Goal: Task Accomplishment & Management: Use online tool/utility

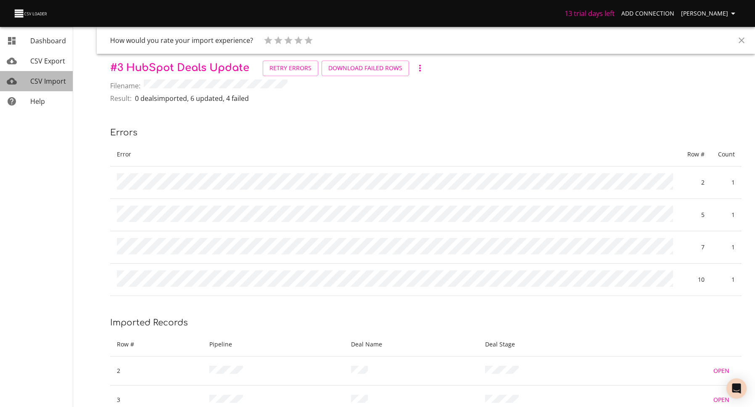
click at [40, 77] on span "CSV Import" at bounding box center [48, 81] width 36 height 9
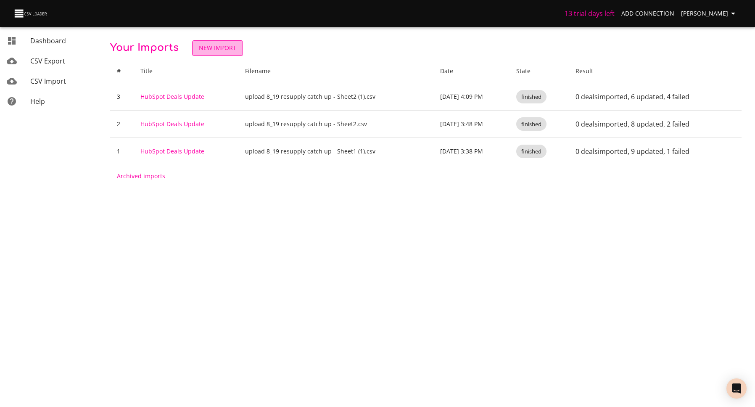
click at [212, 46] on span "New Import" at bounding box center [217, 48] width 37 height 11
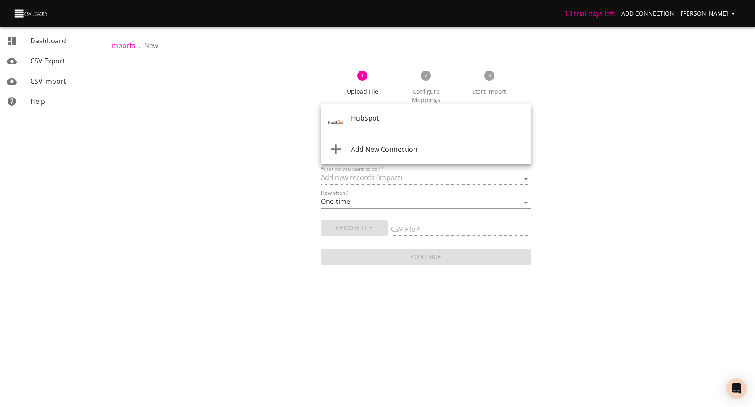
click at [393, 118] on body "13 trial days left Add Connection Hanna Mccormack Dashboard CSV Export CSV Impo…" at bounding box center [377, 203] width 755 height 407
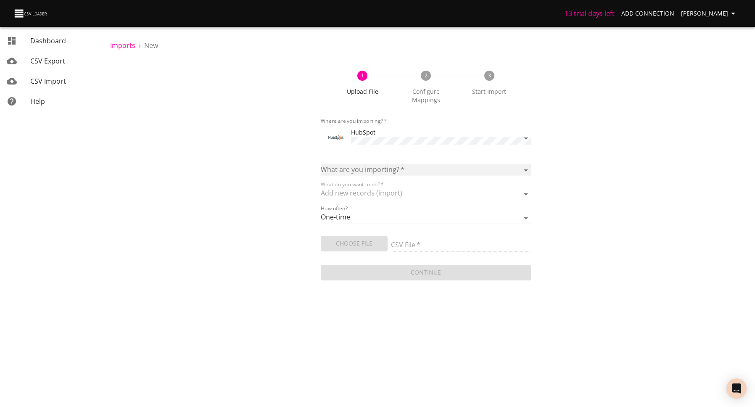
click at [393, 164] on select "Calls Companies Contacts Deals Emails Line items Meetings Notes Products Tasks …" at bounding box center [426, 170] width 211 height 12
select select "deals"
click at [321, 164] on select "Calls Companies Contacts Deals Emails Line items Meetings Notes Products Tasks …" at bounding box center [426, 170] width 211 height 12
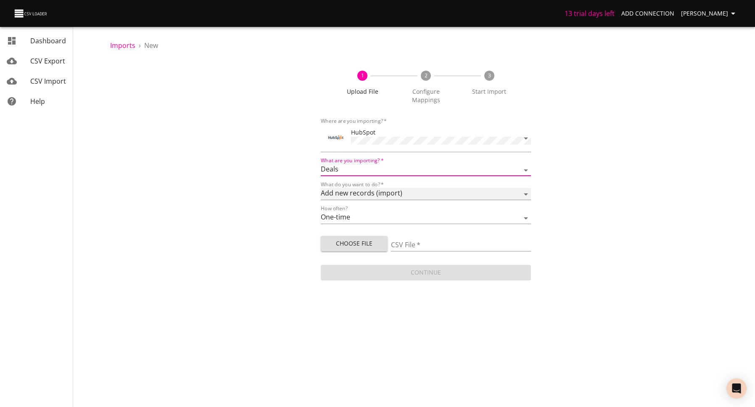
click at [375, 188] on select "Add new records (import) Update existing records (update) Add new and update ex…" at bounding box center [426, 194] width 211 height 12
select select "update"
click at [321, 188] on select "Add new records (import) Update existing records (update) Add new and update ex…" at bounding box center [426, 194] width 211 height 12
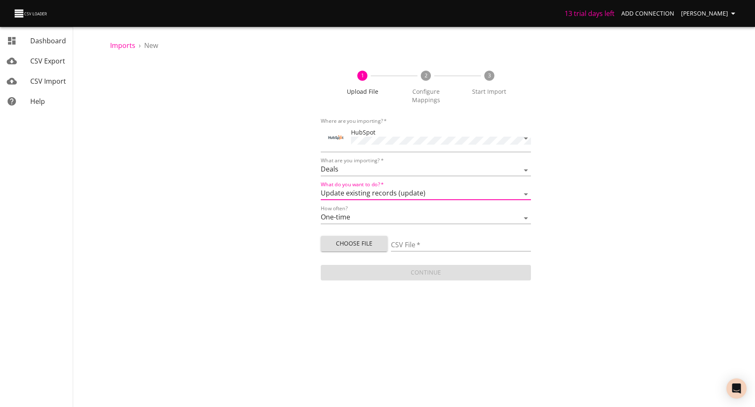
click at [363, 239] on button "Choose File" at bounding box center [354, 244] width 67 height 16
type input "upload 8_19 resupply catch up - Sheet2 (2).csv"
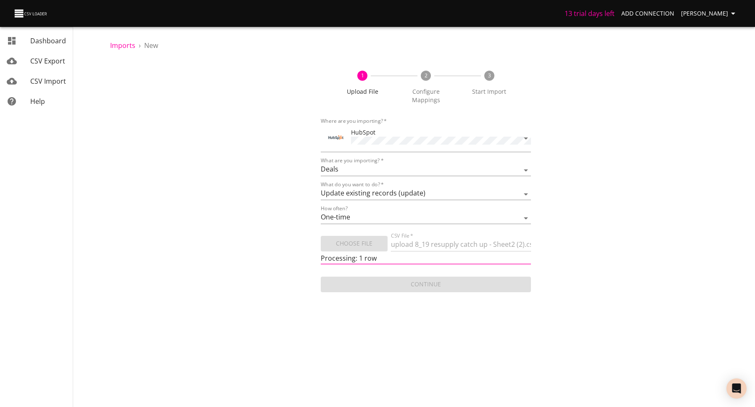
click at [387, 277] on div "Continue" at bounding box center [426, 281] width 211 height 22
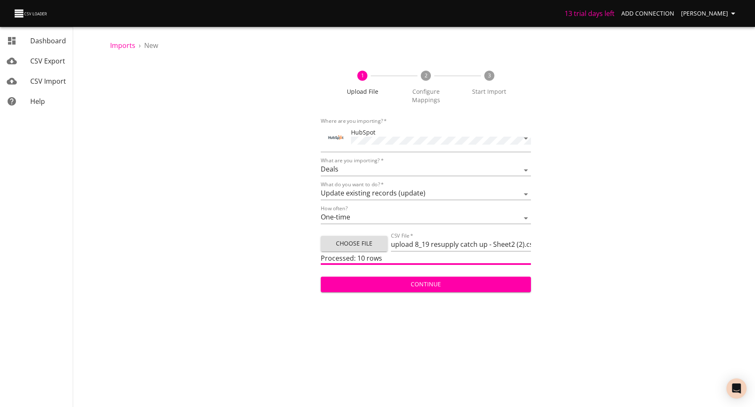
click at [458, 279] on span "Continue" at bounding box center [426, 284] width 197 height 11
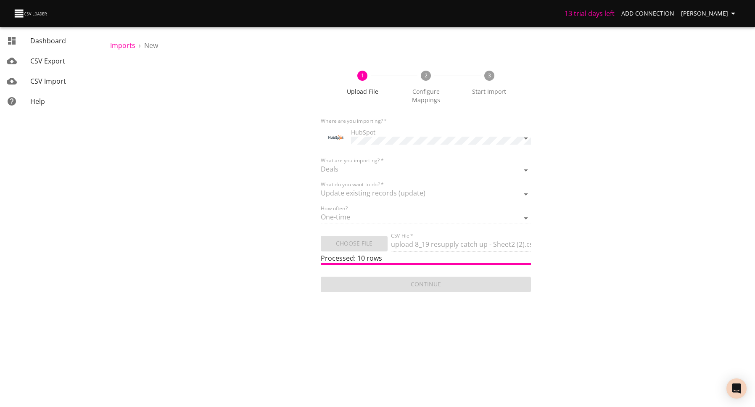
click at [458, 275] on div "Continue" at bounding box center [426, 281] width 211 height 22
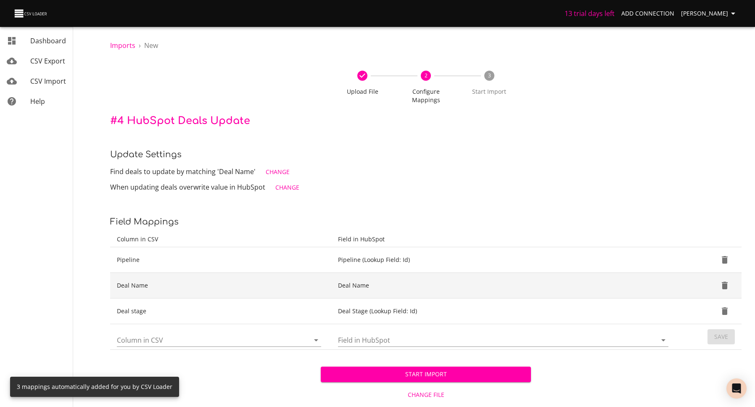
scroll to position [9, 0]
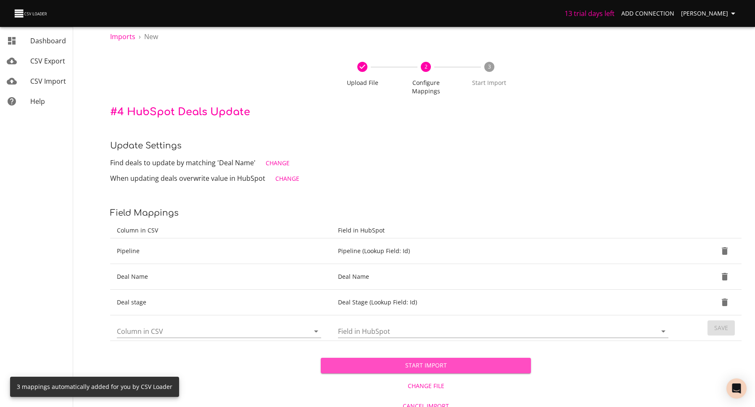
click at [440, 360] on span "Start Import" at bounding box center [426, 365] width 197 height 11
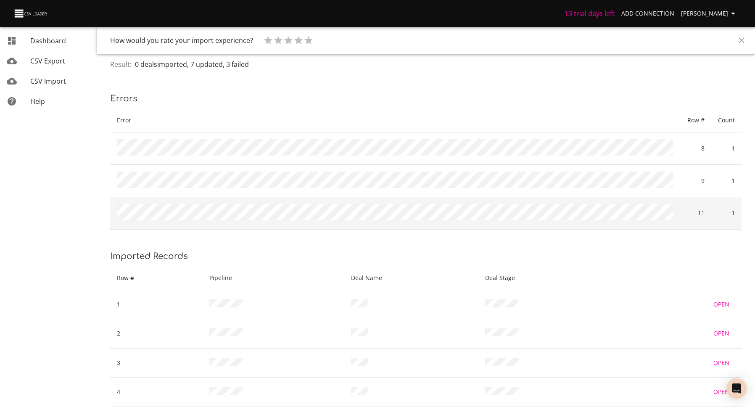
scroll to position [41, 0]
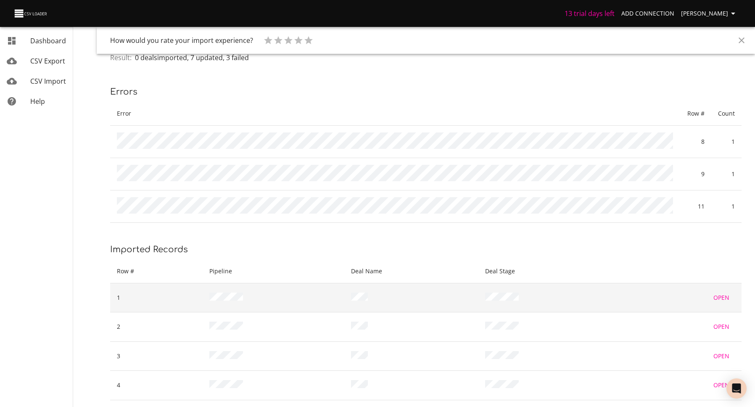
click at [725, 294] on span "Open" at bounding box center [722, 298] width 20 height 11
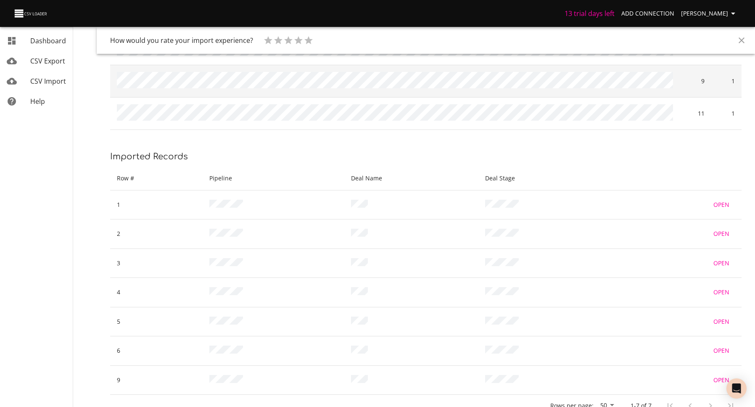
scroll to position [135, 0]
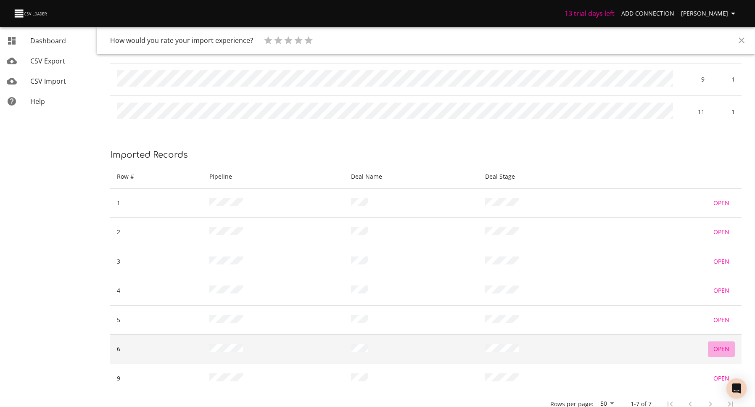
click at [723, 344] on span "Open" at bounding box center [722, 349] width 20 height 11
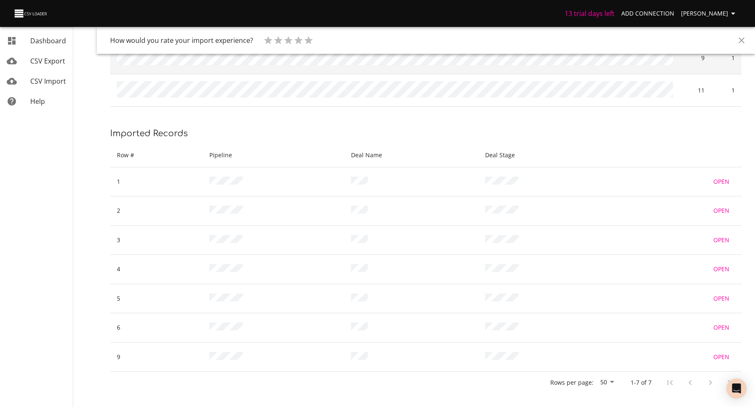
scroll to position [0, 0]
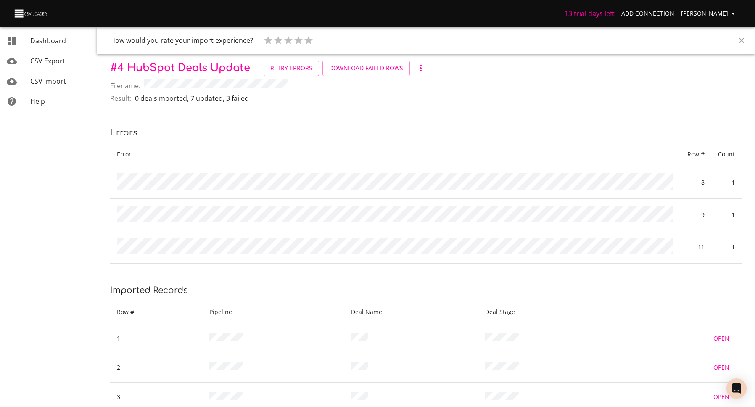
click at [45, 79] on span "CSV Import" at bounding box center [48, 81] width 36 height 9
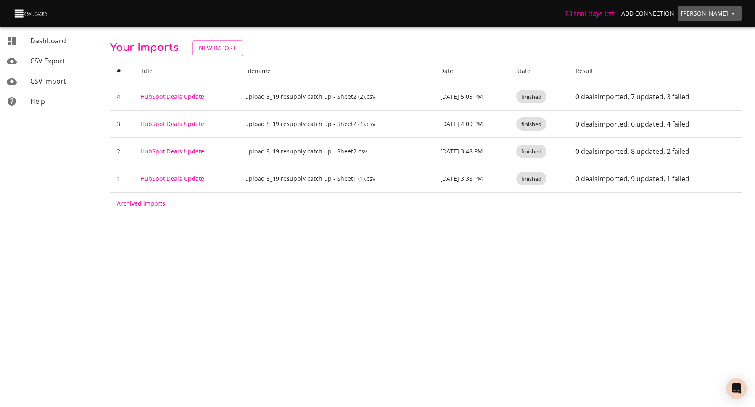
click at [703, 14] on span "[PERSON_NAME]" at bounding box center [709, 13] width 57 height 11
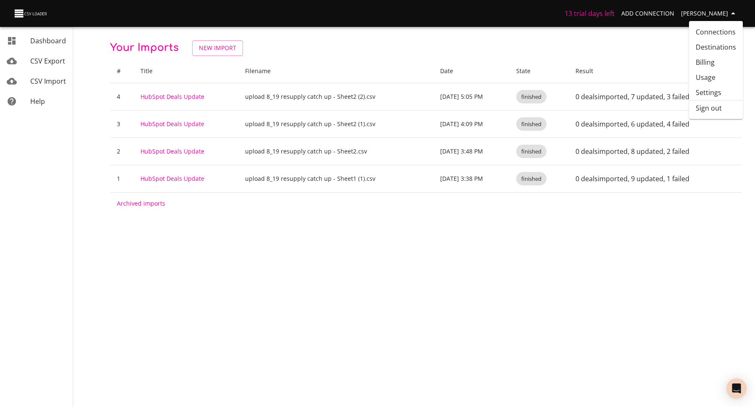
click at [715, 63] on link "Billing" at bounding box center [716, 62] width 54 height 15
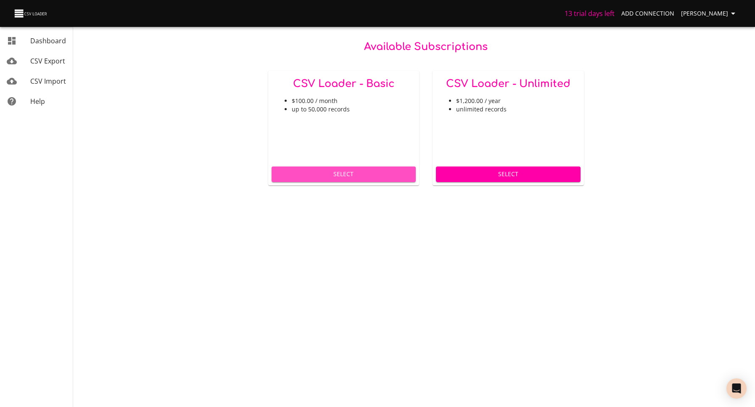
click at [354, 177] on span "Select" at bounding box center [343, 174] width 131 height 11
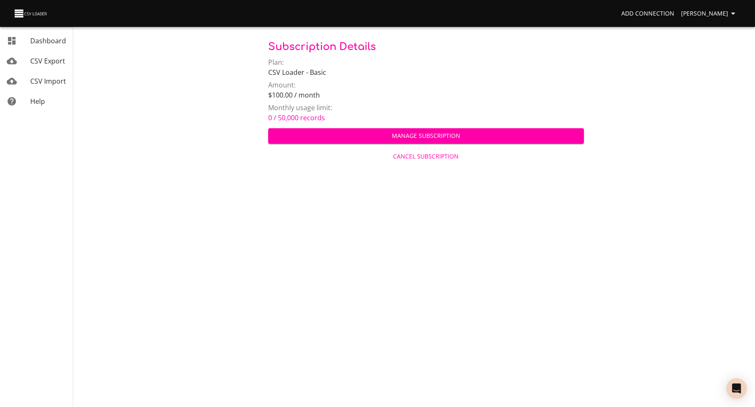
click at [43, 79] on span "CSV Import" at bounding box center [48, 81] width 36 height 9
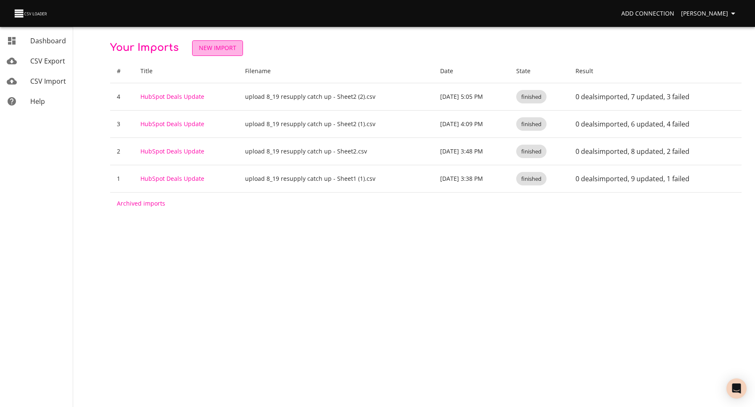
click at [212, 42] on link "New Import" at bounding box center [217, 48] width 51 height 16
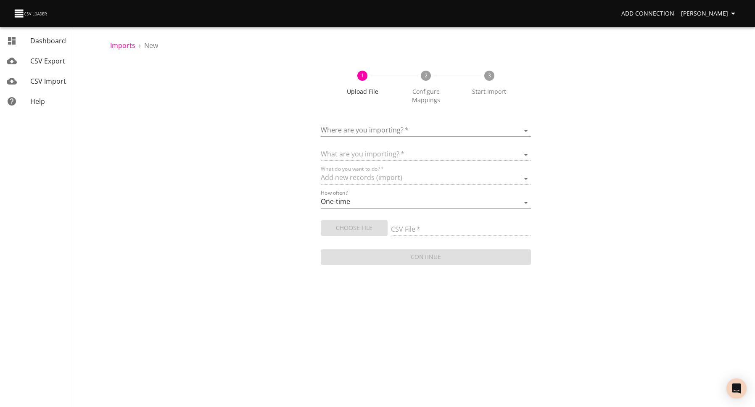
click at [407, 128] on body "Add Connection [PERSON_NAME] Dashboard CSV Export CSV Import Help Imports › New…" at bounding box center [377, 203] width 755 height 407
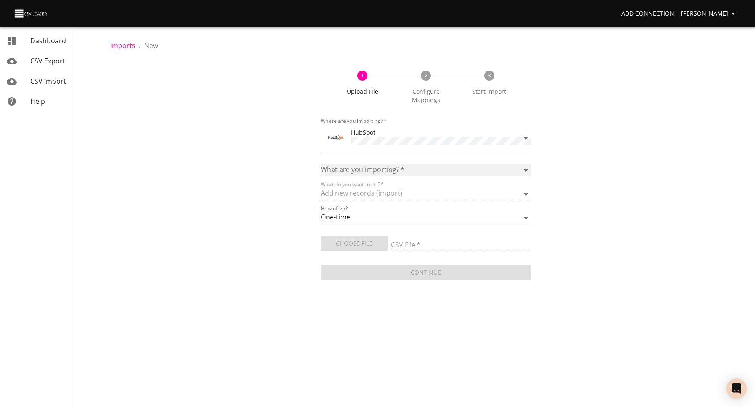
click at [407, 164] on select "Calls Companies Contacts Deals Emails Line items Meetings Notes Products Tasks …" at bounding box center [426, 170] width 211 height 12
select select "deals"
click at [321, 164] on select "Calls Companies Contacts Deals Emails Line items Meetings Notes Products Tasks …" at bounding box center [426, 170] width 211 height 12
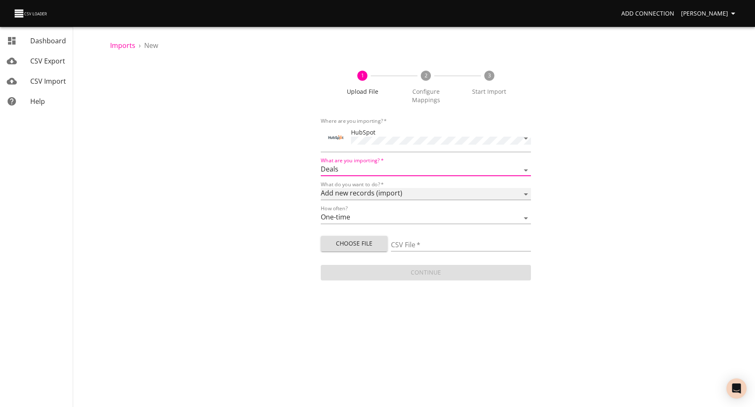
click at [391, 188] on select "Add new records (import) Update existing records (update) Add new and update ex…" at bounding box center [426, 194] width 211 height 12
select select "update"
click at [321, 188] on select "Add new records (import) Update existing records (update) Add new and update ex…" at bounding box center [426, 194] width 211 height 12
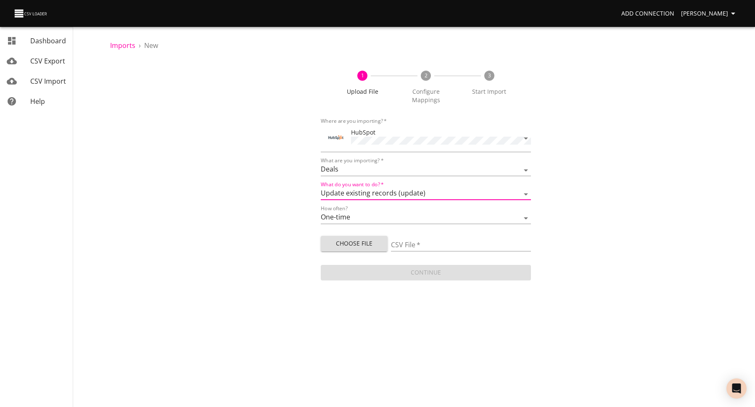
click at [363, 239] on span "Choose File" at bounding box center [354, 244] width 53 height 11
type input "upload 8_19 resupply catch up - Sheet2 (4).csv"
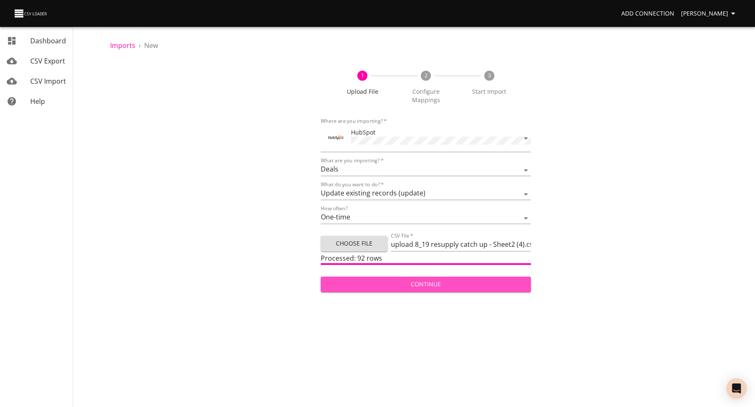
click at [472, 280] on button "Continue" at bounding box center [426, 285] width 211 height 16
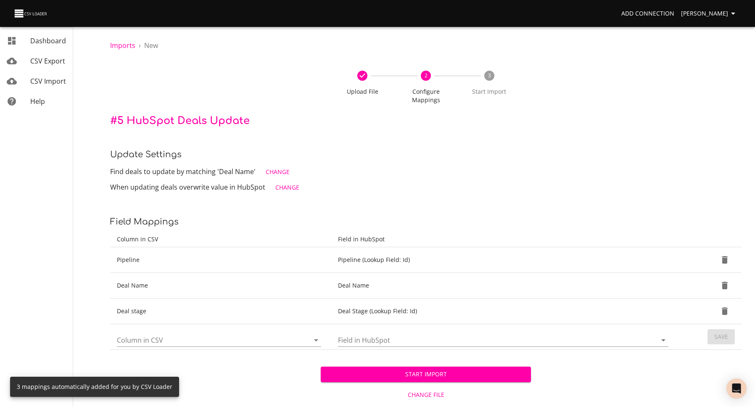
scroll to position [9, 0]
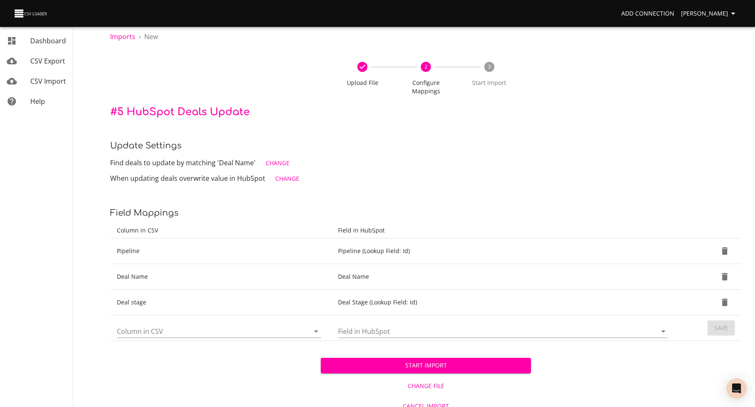
click at [439, 360] on span "Start Import" at bounding box center [426, 365] width 197 height 11
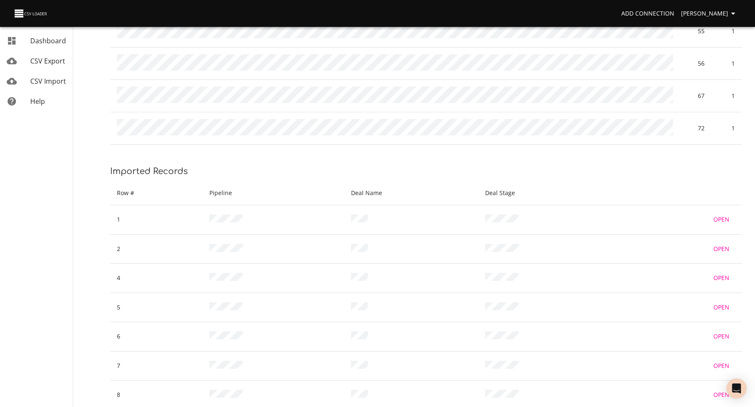
scroll to position [607, 0]
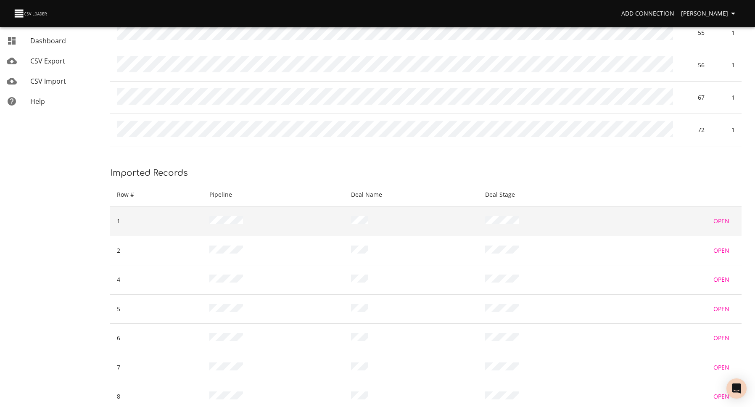
click at [720, 216] on span "Open" at bounding box center [722, 221] width 20 height 11
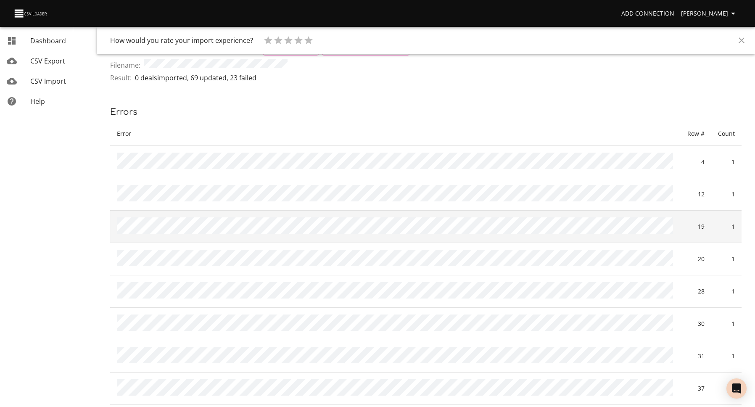
scroll to position [21, 0]
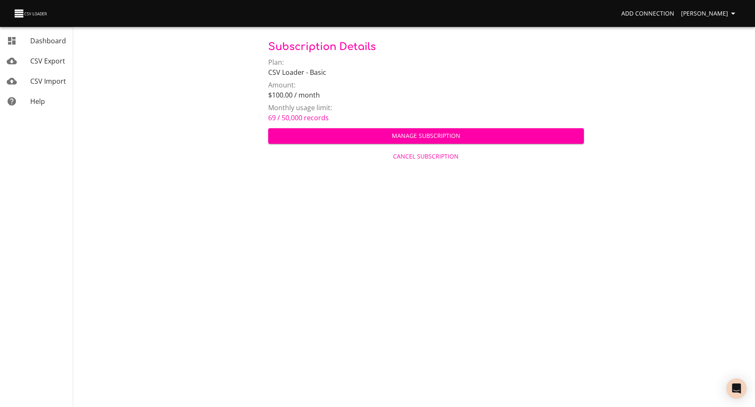
click at [59, 79] on span "CSV Import" at bounding box center [48, 81] width 36 height 9
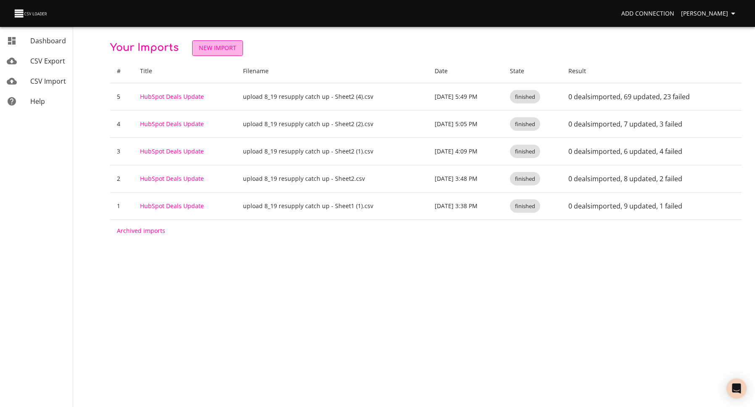
click at [227, 49] on span "New Import" at bounding box center [217, 48] width 37 height 11
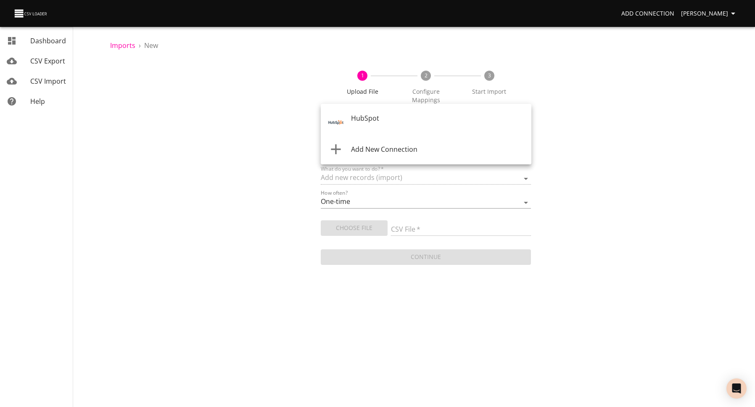
click at [372, 123] on body "Add Connection Hanna Mccormack Dashboard CSV Export CSV Import Help Imports › N…" at bounding box center [377, 203] width 755 height 407
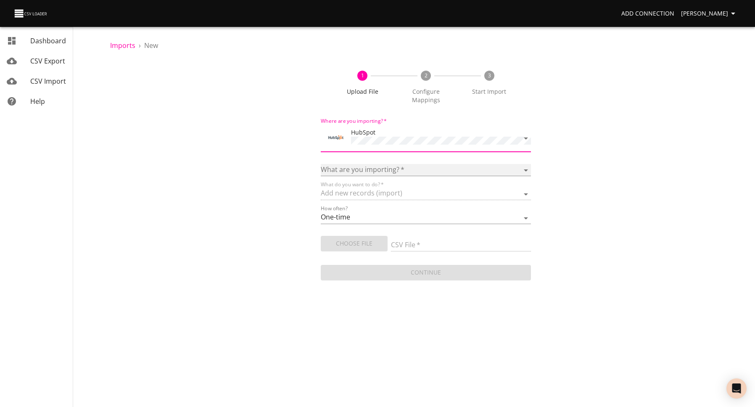
click at [395, 164] on select "Calls Companies Contacts Deals Emails Line items Meetings Notes Products Tasks …" at bounding box center [426, 170] width 211 height 12
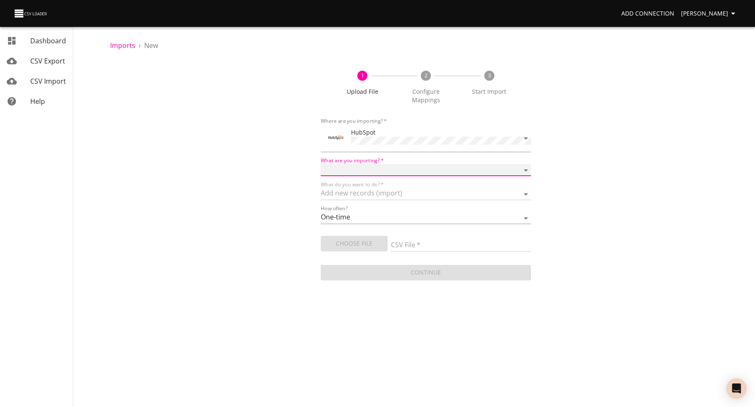
select select "deals"
click at [321, 164] on select "Calls Companies Contacts Deals Emails Line items Meetings Notes Products Tasks …" at bounding box center [426, 170] width 211 height 12
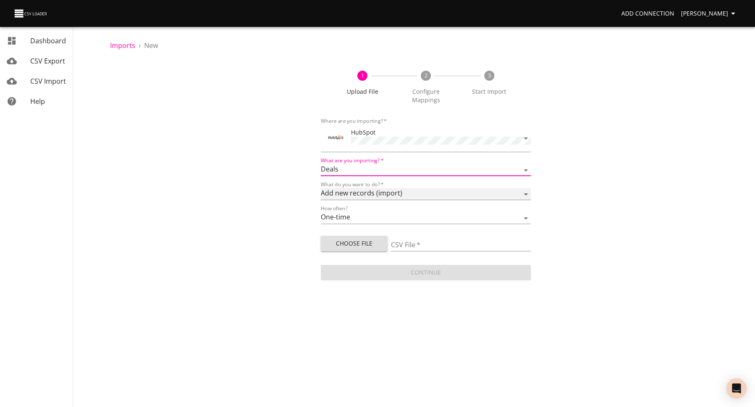
click at [391, 188] on select "Add new records (import) Update existing records (update) Add new and update ex…" at bounding box center [426, 194] width 211 height 12
select select "update"
click at [321, 188] on select "Add new records (import) Update existing records (update) Add new and update ex…" at bounding box center [426, 194] width 211 height 12
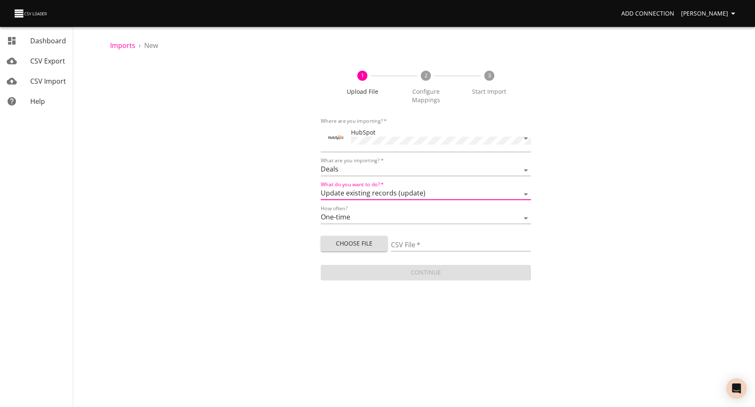
click at [383, 236] on button "Choose File" at bounding box center [354, 244] width 67 height 16
type input "upload 8_19 resupply catch up - 555.csv"
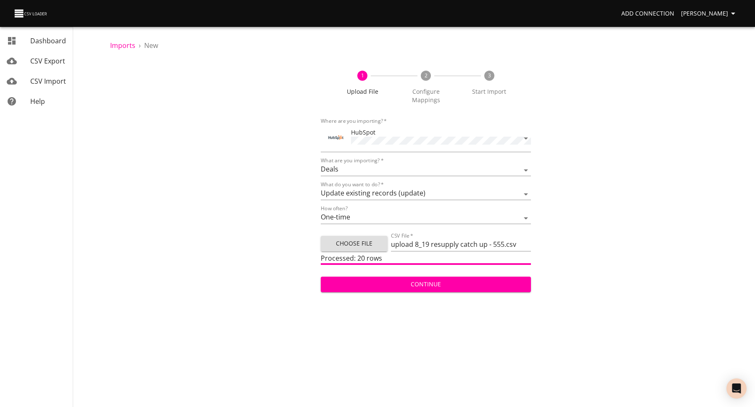
click at [447, 279] on span "Continue" at bounding box center [426, 284] width 197 height 11
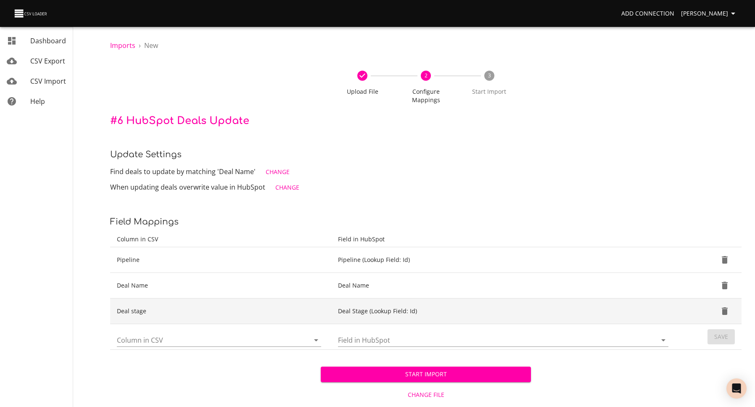
scroll to position [9, 0]
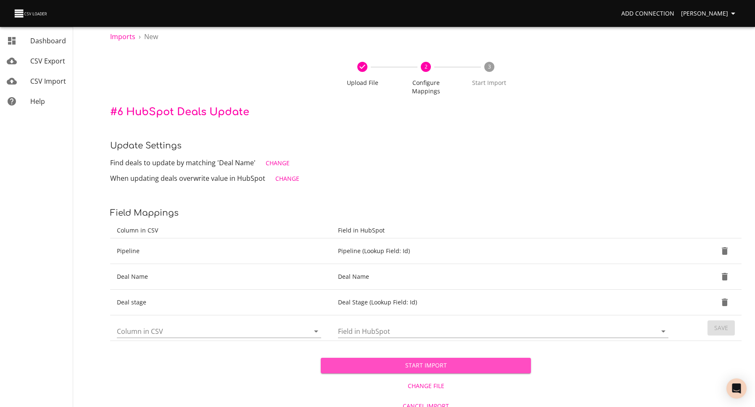
click at [426, 360] on span "Start Import" at bounding box center [426, 365] width 197 height 11
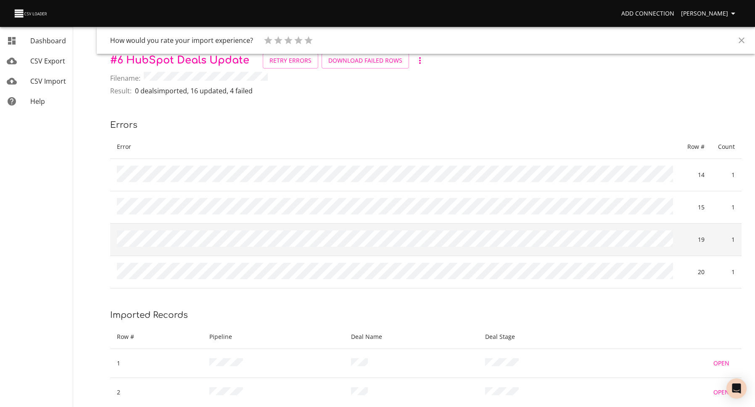
scroll to position [7, 0]
